Goal: Task Accomplishment & Management: Use online tool/utility

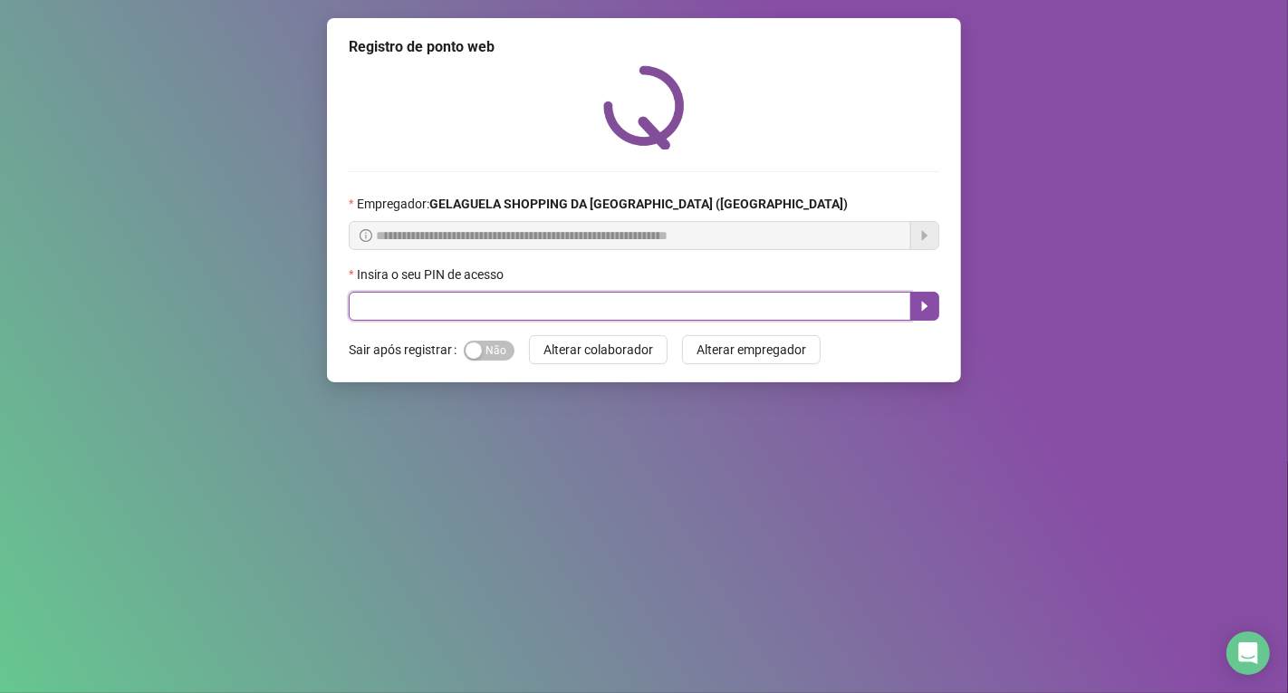
click at [399, 306] on input "text" at bounding box center [630, 306] width 562 height 29
type input "*****"
click at [919, 309] on icon "caret-right" at bounding box center [925, 306] width 14 height 14
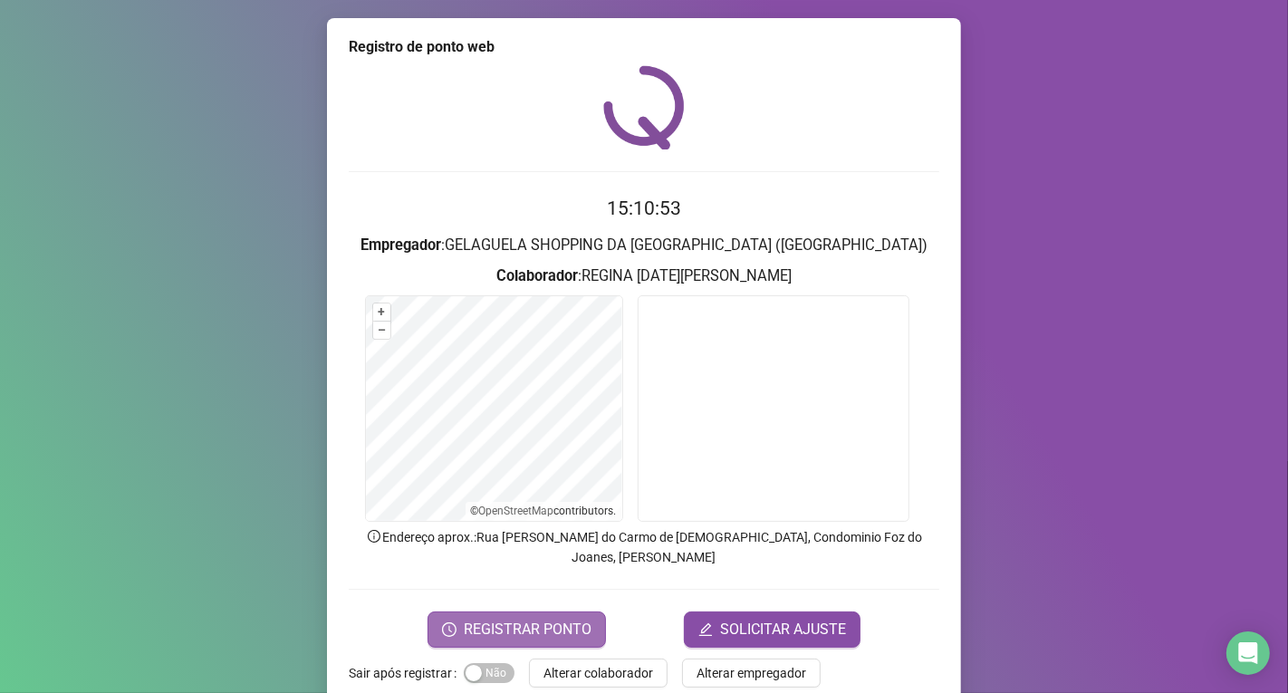
click at [553, 619] on span "REGISTRAR PONTO" at bounding box center [528, 630] width 128 height 22
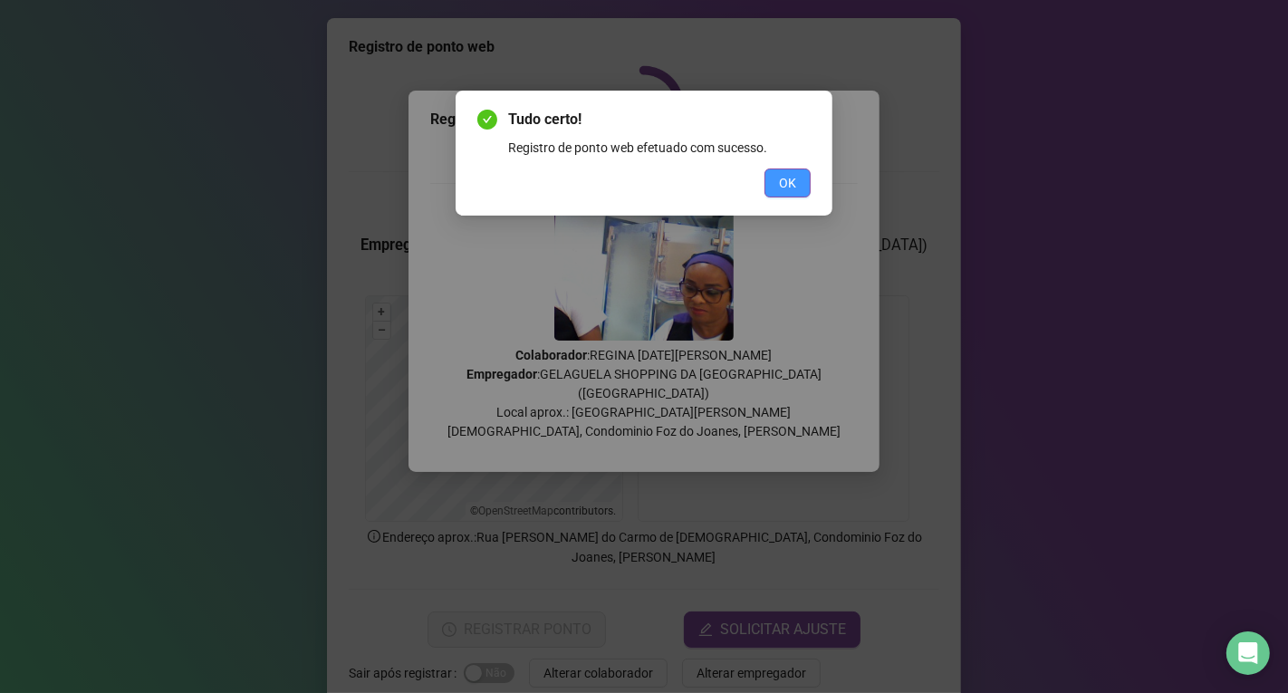
click at [793, 184] on span "OK" at bounding box center [787, 183] width 17 height 20
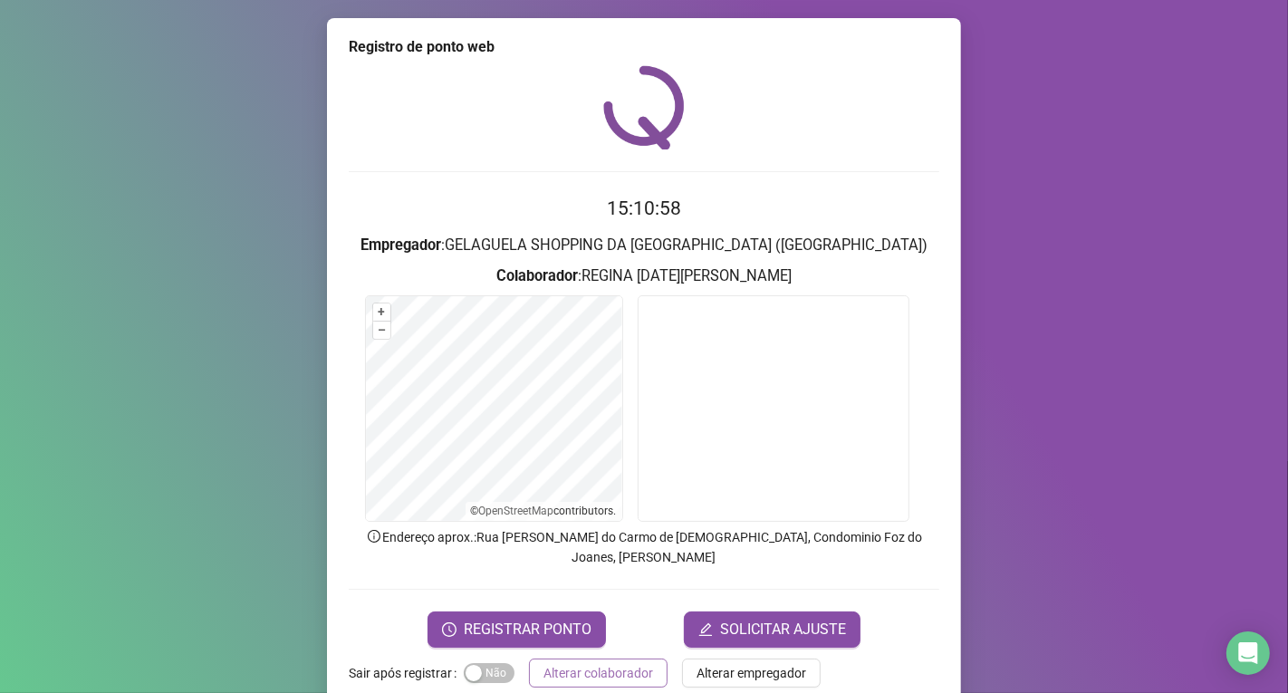
click at [629, 663] on span "Alterar colaborador" at bounding box center [598, 673] width 110 height 20
click at [629, 658] on div "Registro de ponto web 15:10:58 Empregador : GELAGUELA SHOPPING DA [GEOGRAPHIC_D…" at bounding box center [644, 346] width 1288 height 693
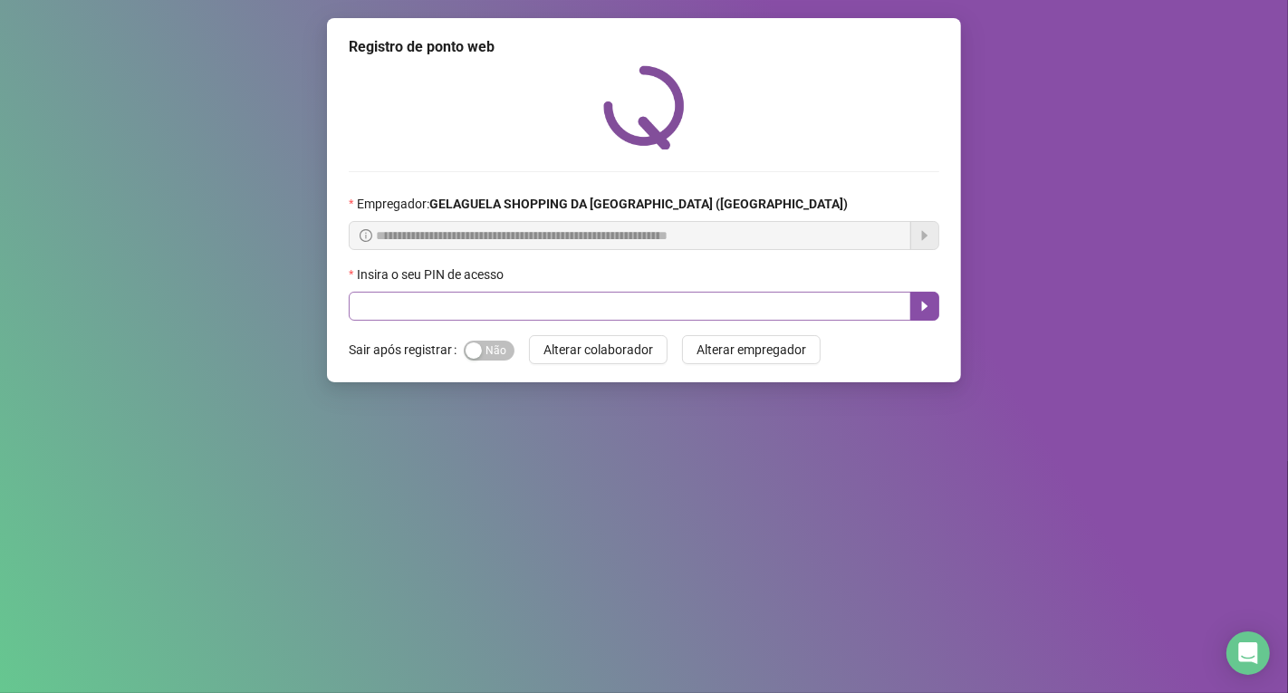
drag, startPoint x: 473, startPoint y: 293, endPoint x: 466, endPoint y: 310, distance: 18.3
click at [473, 296] on div "Insira o seu PIN de acesso" at bounding box center [644, 292] width 591 height 56
click at [466, 310] on input "text" at bounding box center [630, 306] width 562 height 29
type input "*****"
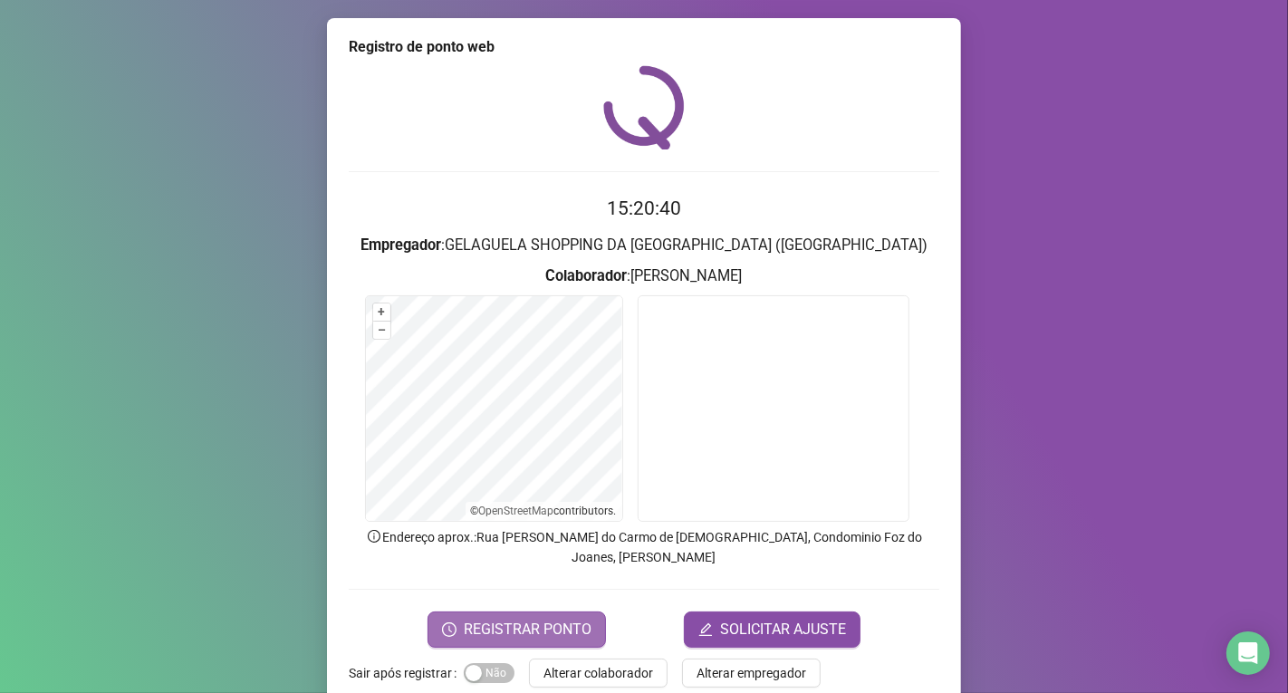
click at [528, 619] on span "REGISTRAR PONTO" at bounding box center [528, 630] width 128 height 22
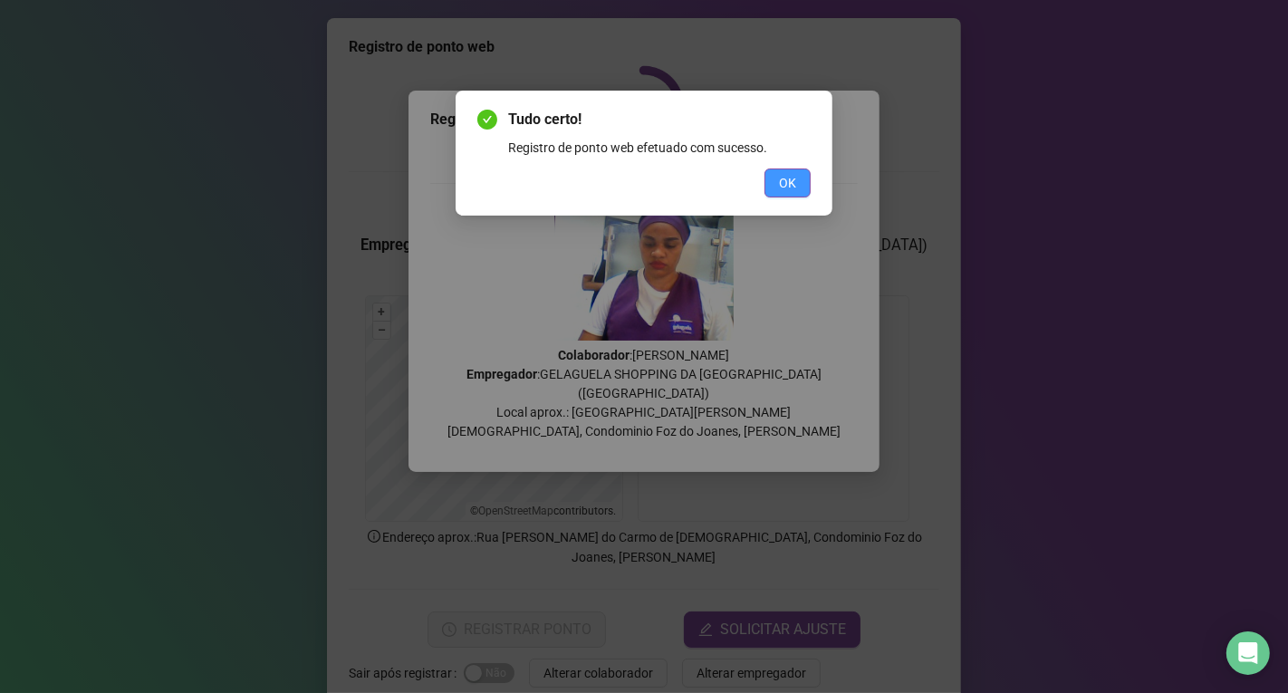
click at [766, 178] on button "OK" at bounding box center [787, 182] width 46 height 29
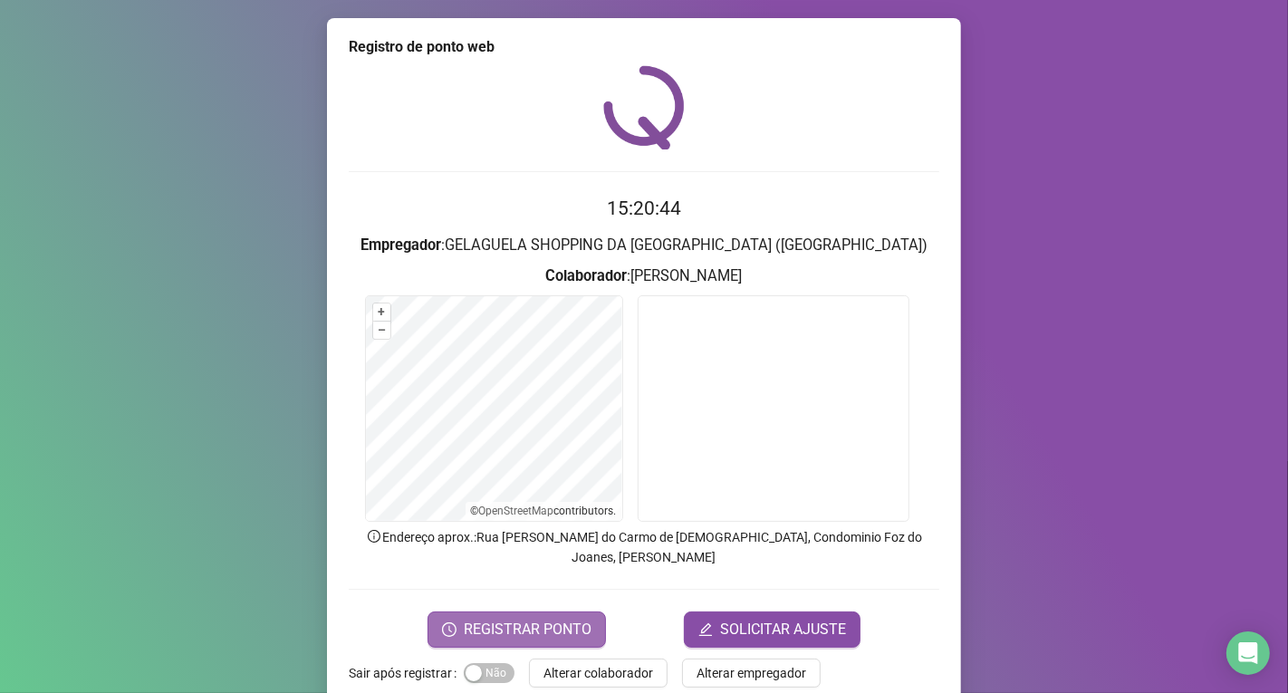
click at [566, 619] on span "REGISTRAR PONTO" at bounding box center [528, 630] width 128 height 22
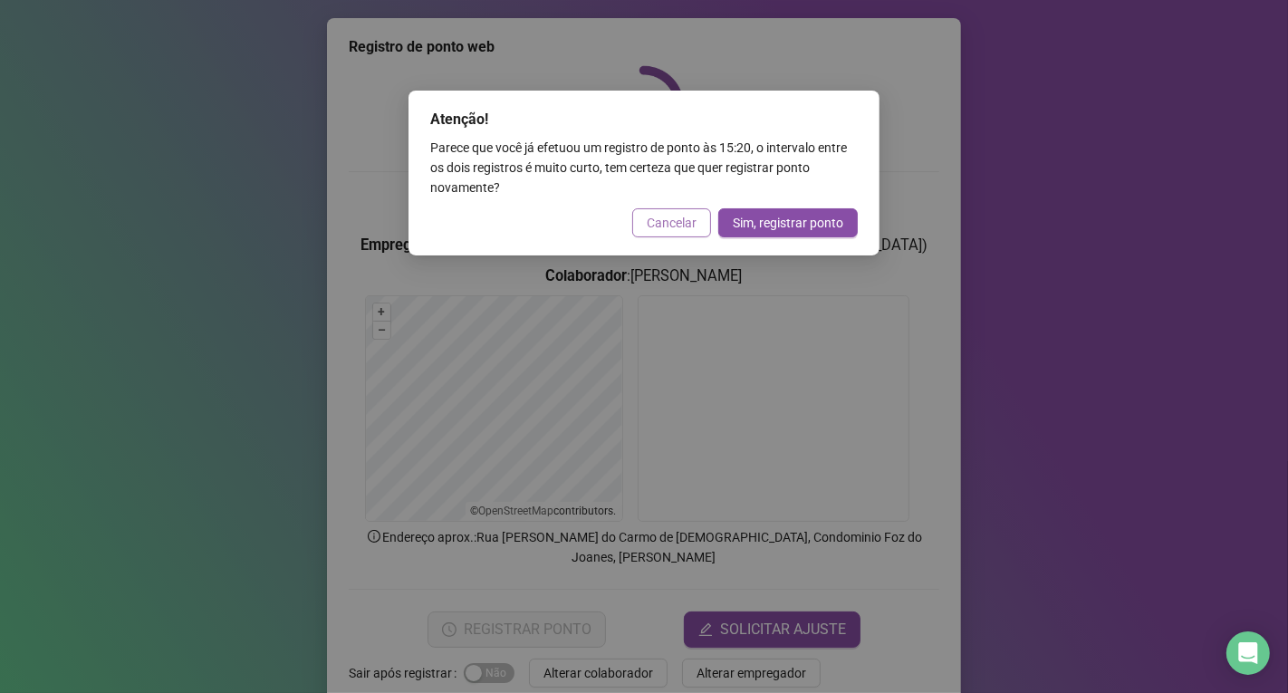
click at [668, 222] on span "Cancelar" at bounding box center [672, 223] width 50 height 20
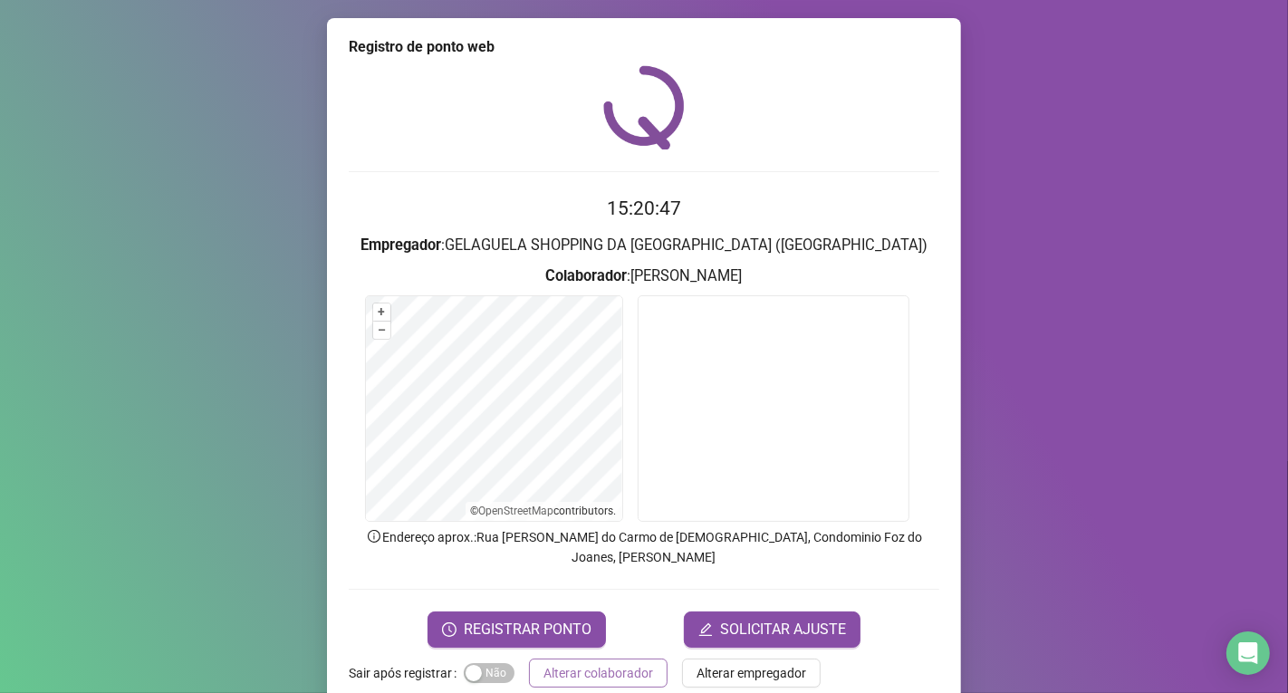
click at [612, 663] on span "Alterar colaborador" at bounding box center [598, 673] width 110 height 20
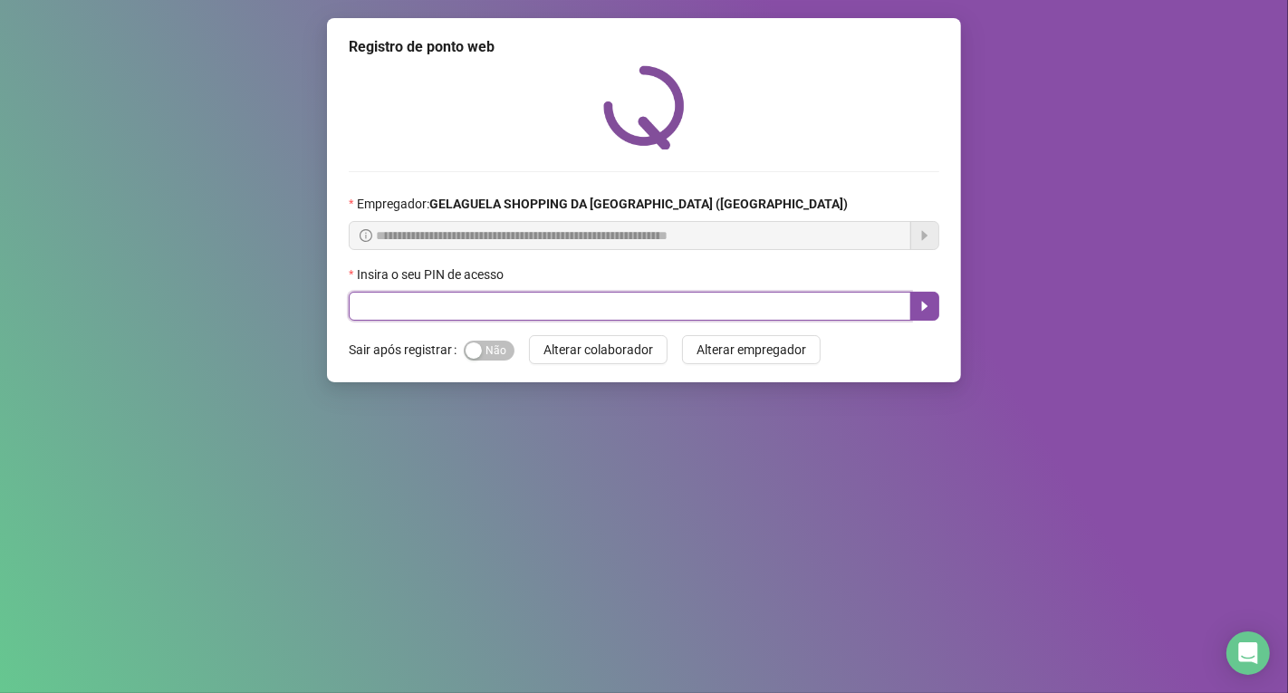
click at [681, 299] on input "text" at bounding box center [630, 306] width 562 height 29
click at [683, 312] on input "text" at bounding box center [630, 306] width 562 height 29
type input "*****"
click at [911, 302] on button "button" at bounding box center [924, 306] width 29 height 29
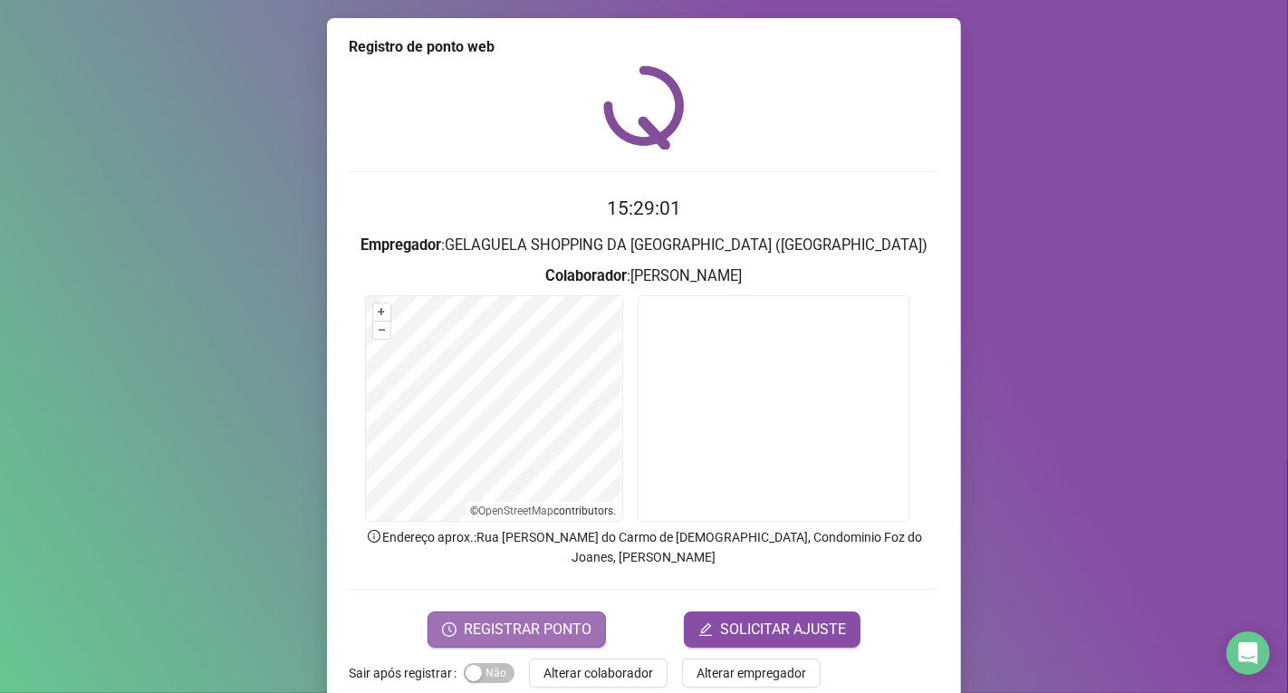
click at [553, 619] on span "REGISTRAR PONTO" at bounding box center [528, 630] width 128 height 22
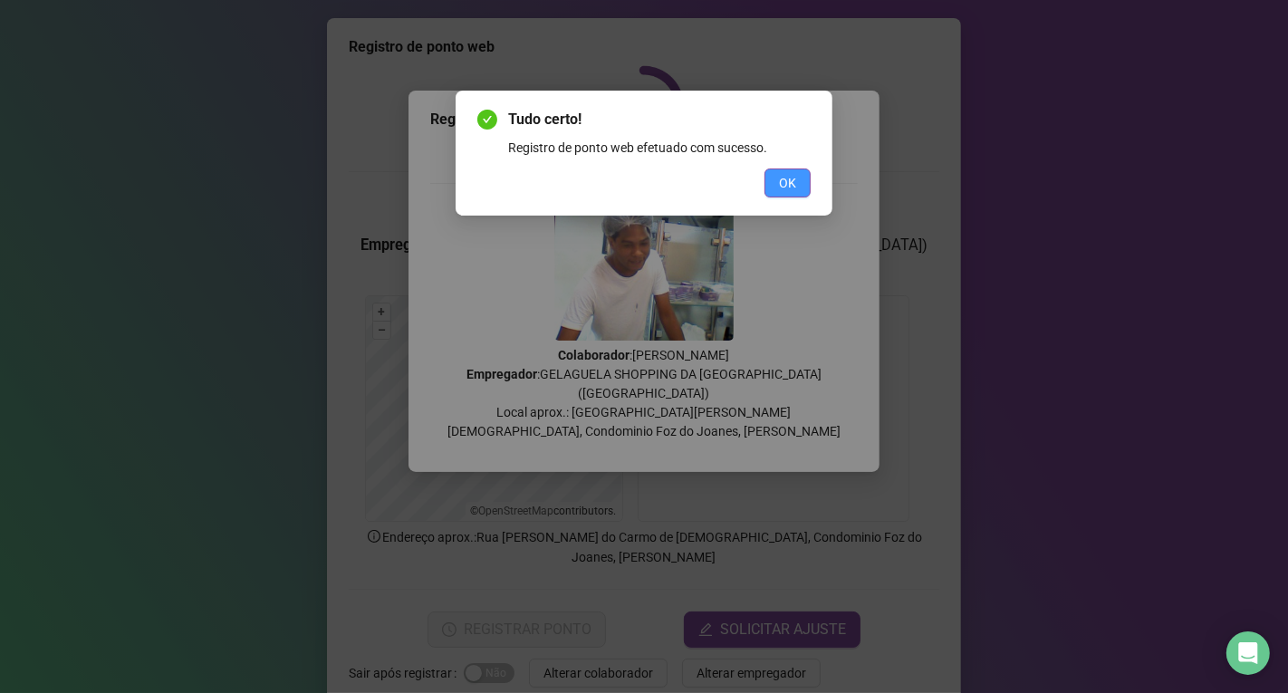
click at [803, 187] on button "OK" at bounding box center [787, 182] width 46 height 29
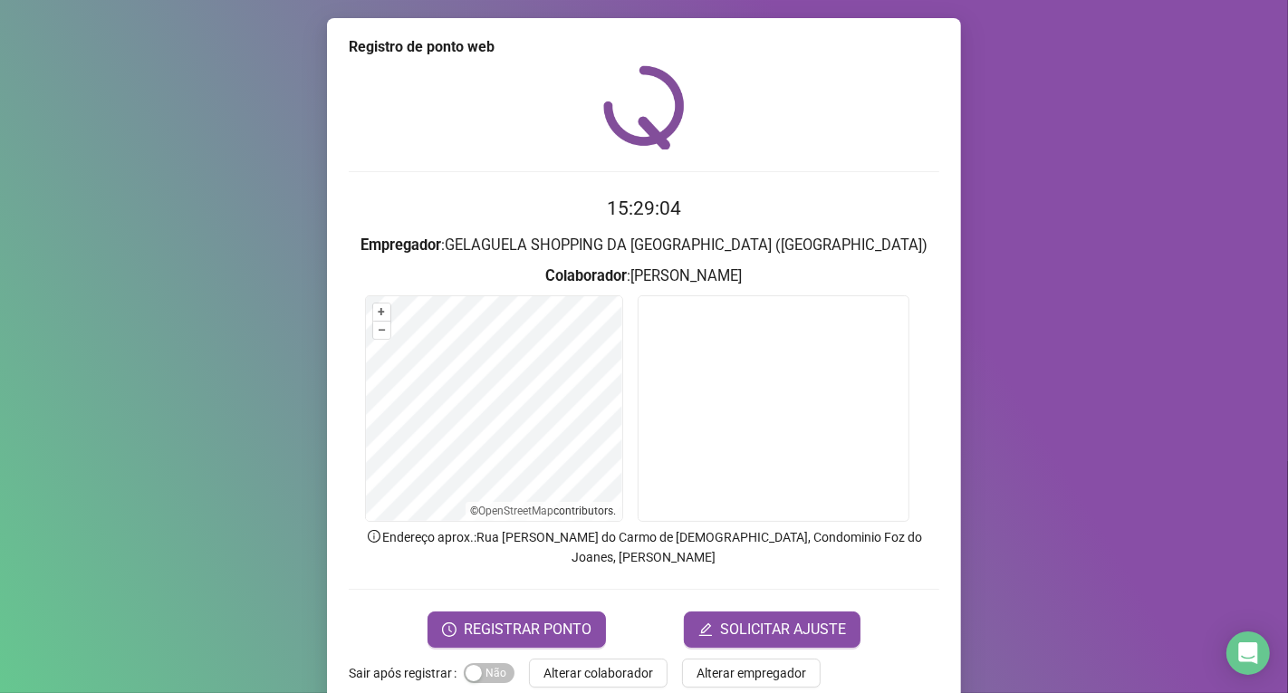
drag, startPoint x: 572, startPoint y: 643, endPoint x: 585, endPoint y: 643, distance: 13.6
click at [572, 663] on span "Alterar colaborador" at bounding box center [598, 673] width 110 height 20
click at [572, 644] on div "Registro de ponto web 15:29:04 Empregador : GELAGUELA SHOPPING DA [GEOGRAPHIC_D…" at bounding box center [644, 346] width 1288 height 693
